Goal: Navigation & Orientation: Find specific page/section

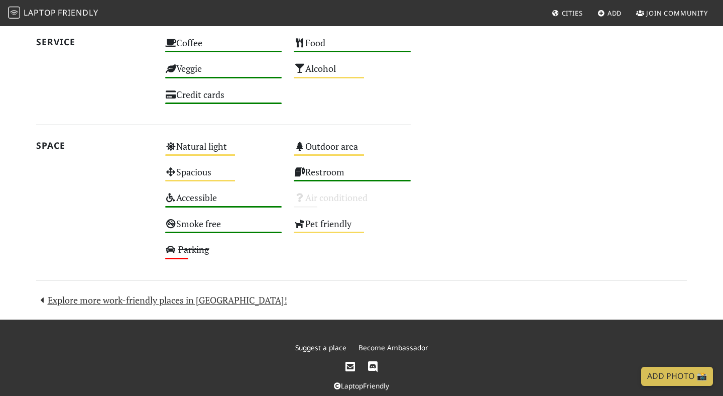
scroll to position [544, 0]
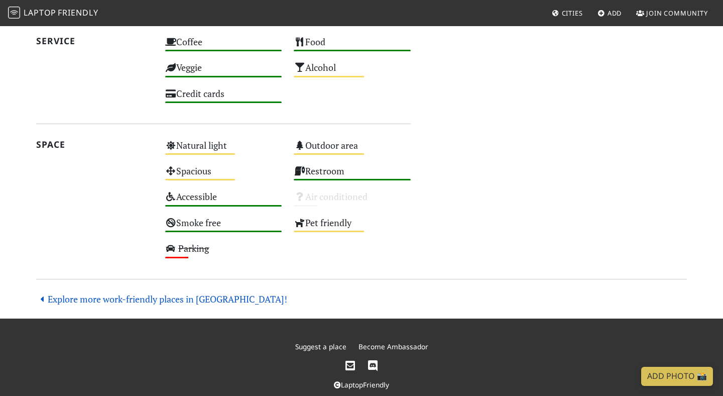
click at [174, 297] on link "Explore more work-friendly places in [GEOGRAPHIC_DATA]!" at bounding box center [161, 299] width 251 height 12
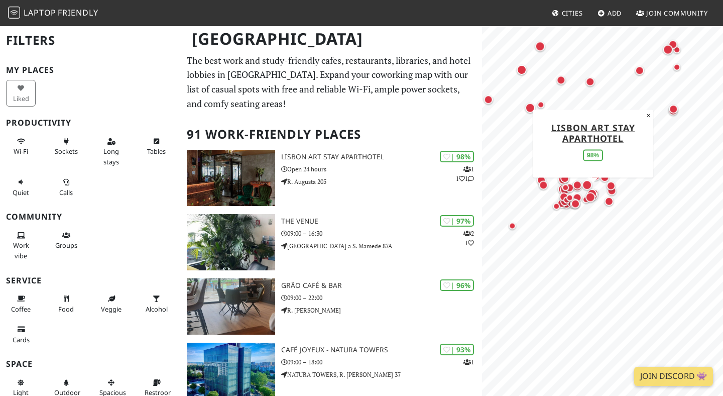
click at [647, 113] on button "×" at bounding box center [649, 115] width 10 height 11
